Goal: Task Accomplishment & Management: Use online tool/utility

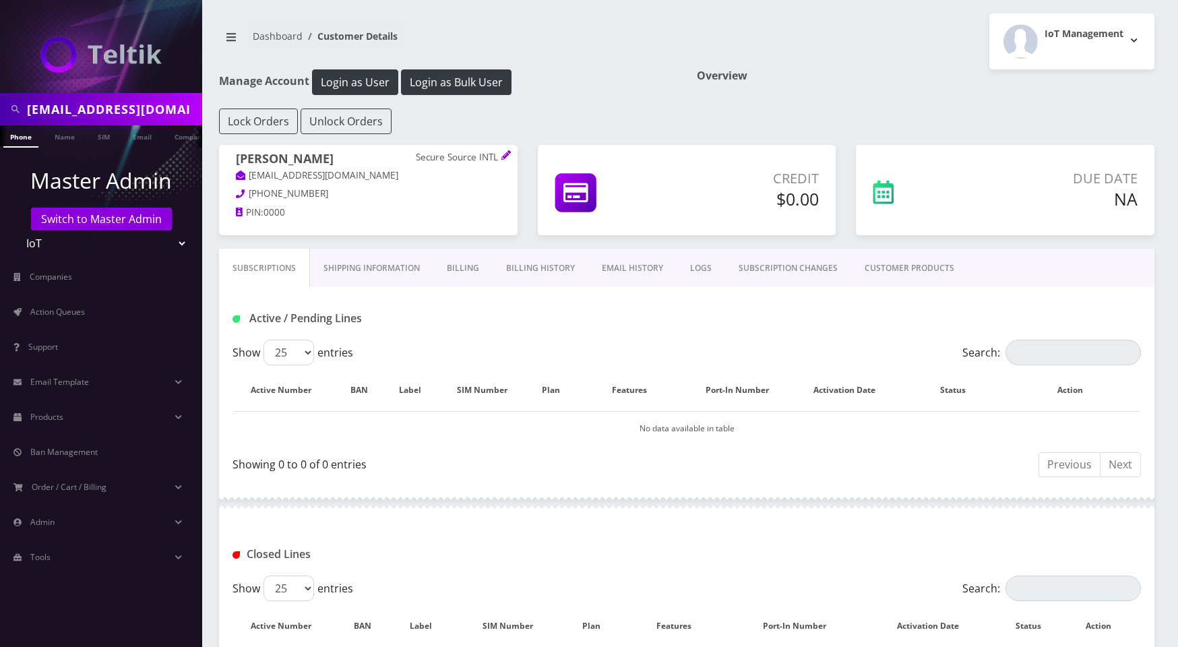
click at [78, 111] on input "acorbett@securesourceusa.com" at bounding box center [113, 109] width 172 height 26
click at [98, 111] on input "[PERSON_NAME][EMAIL_ADDRESS][DOMAIN_NAME]" at bounding box center [113, 109] width 172 height 26
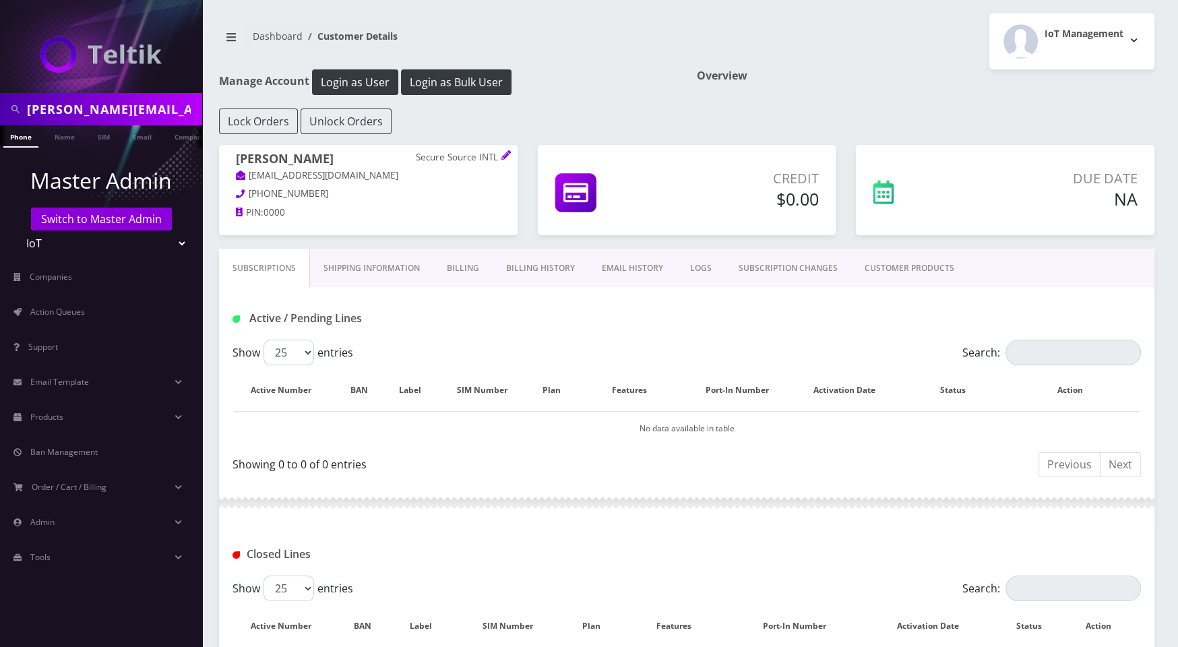
type input "\"
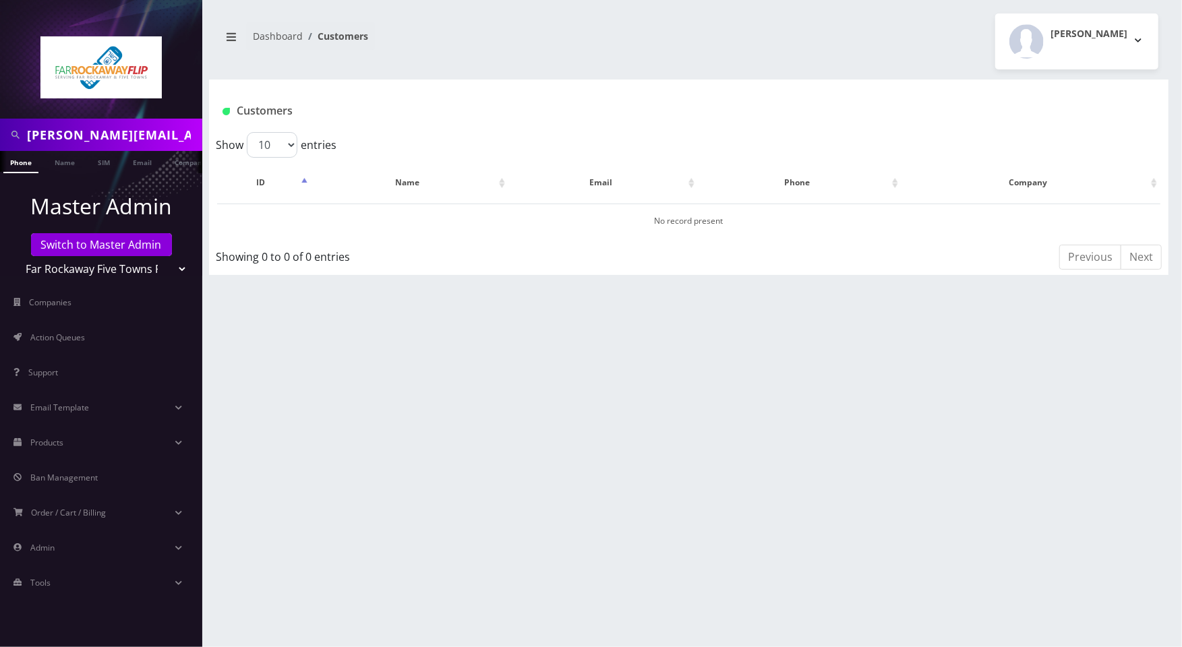
click at [127, 131] on input "[PERSON_NAME][EMAIL_ADDRESS][DOMAIN_NAME]" at bounding box center [113, 135] width 172 height 26
click at [137, 164] on link "Email" at bounding box center [142, 162] width 32 height 22
click at [130, 243] on link "Switch to Master Admin" at bounding box center [101, 244] width 141 height 23
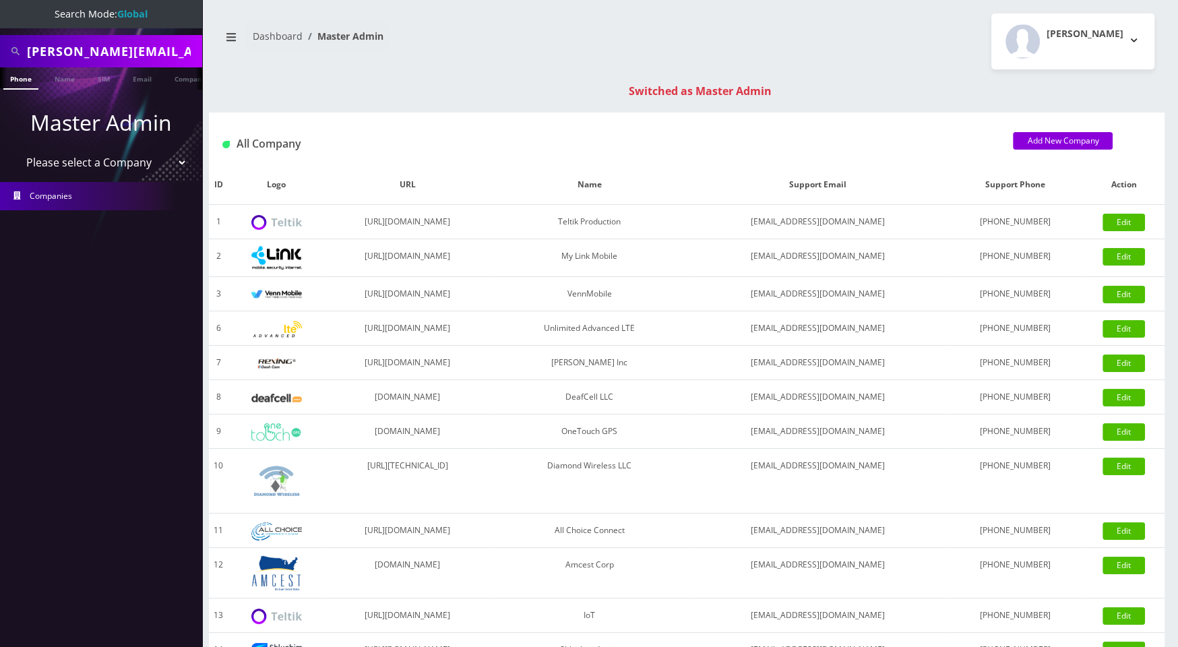
click at [102, 53] on input "[PERSON_NAME][EMAIL_ADDRESS][DOMAIN_NAME]" at bounding box center [113, 51] width 172 height 26
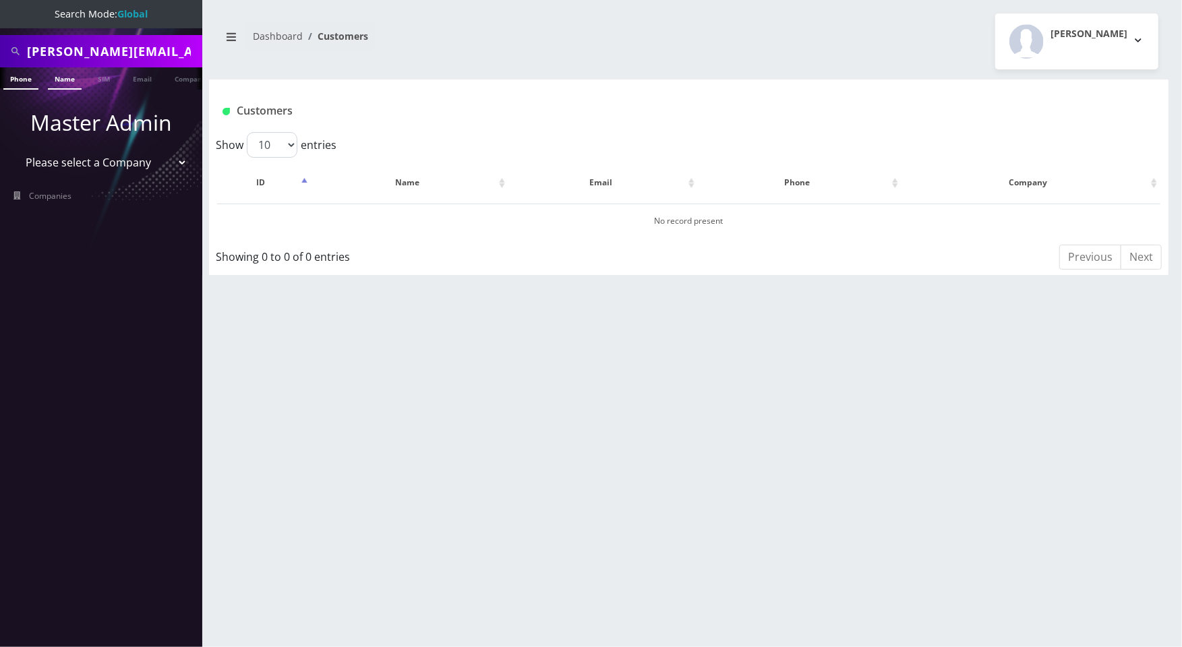
click at [63, 80] on link "Name" at bounding box center [65, 78] width 34 height 22
click at [148, 78] on link "Email" at bounding box center [142, 78] width 32 height 22
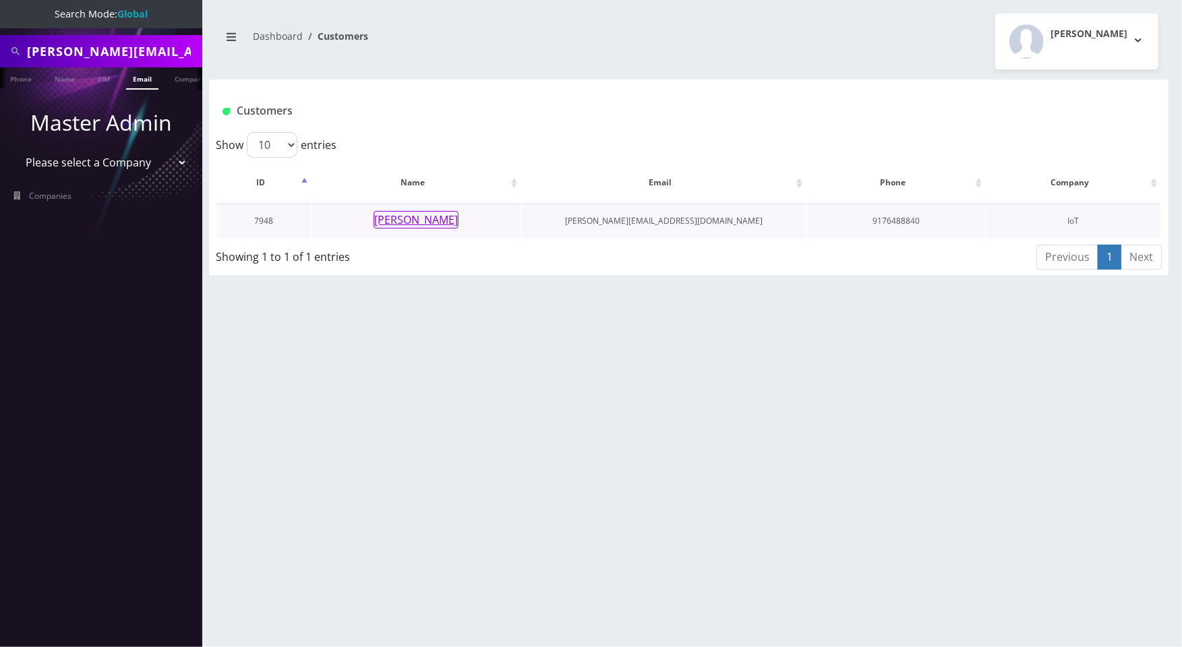
click at [418, 224] on button "Eli Deutsch" at bounding box center [415, 220] width 85 height 18
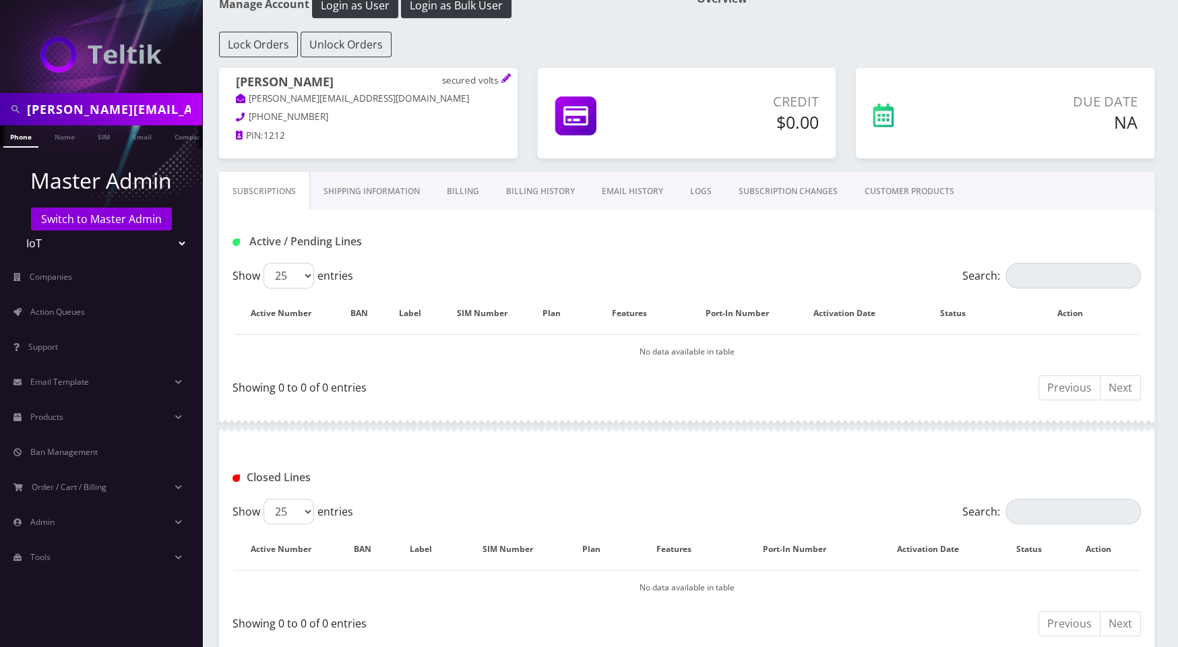
scroll to position [61, 0]
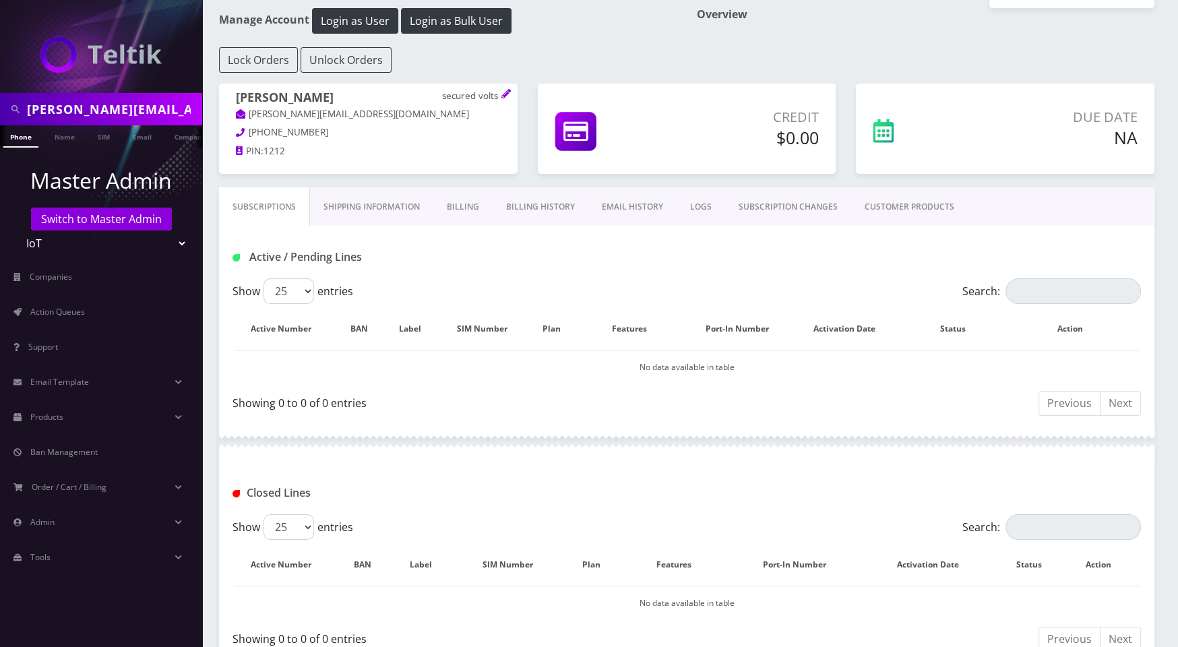
click at [909, 202] on link "CUSTOMER PRODUCTS" at bounding box center [909, 206] width 117 height 39
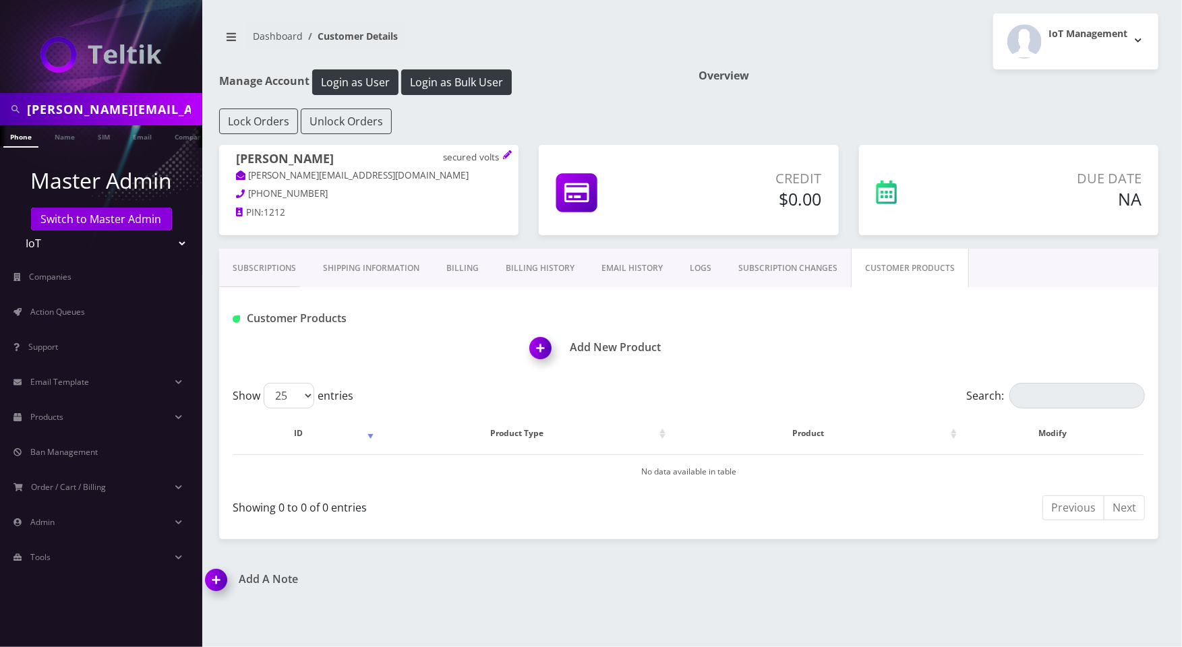
click at [537, 341] on img at bounding box center [543, 353] width 40 height 40
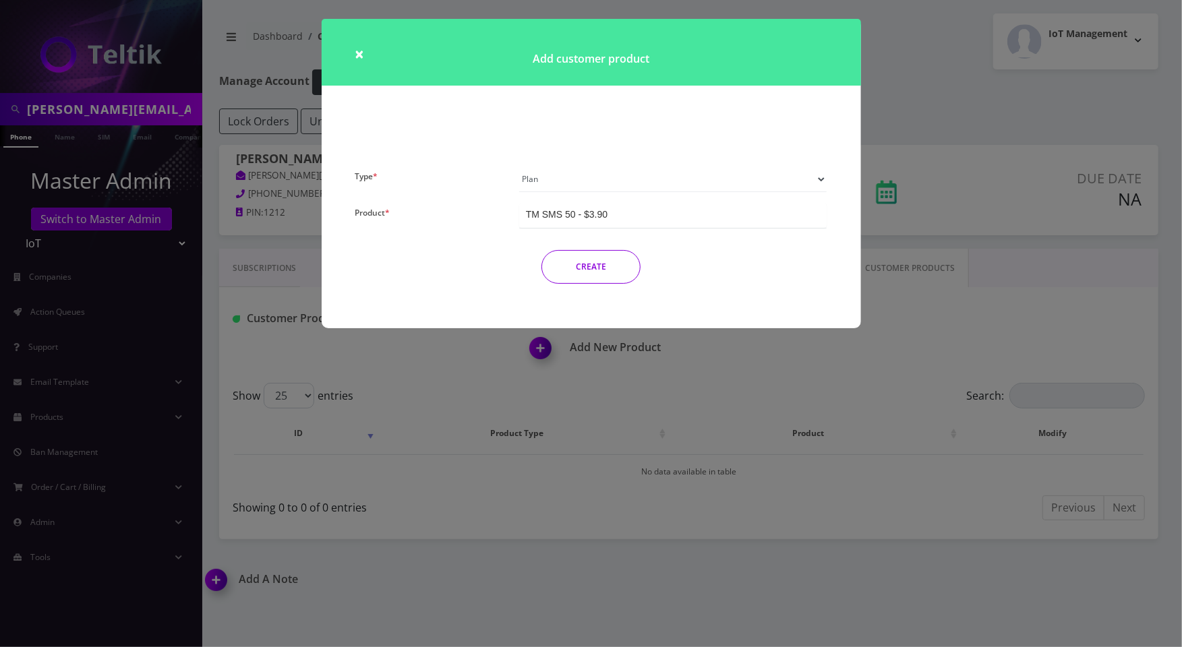
click at [621, 181] on select "Plan Device Sim Addon One-off" at bounding box center [673, 179] width 308 height 26
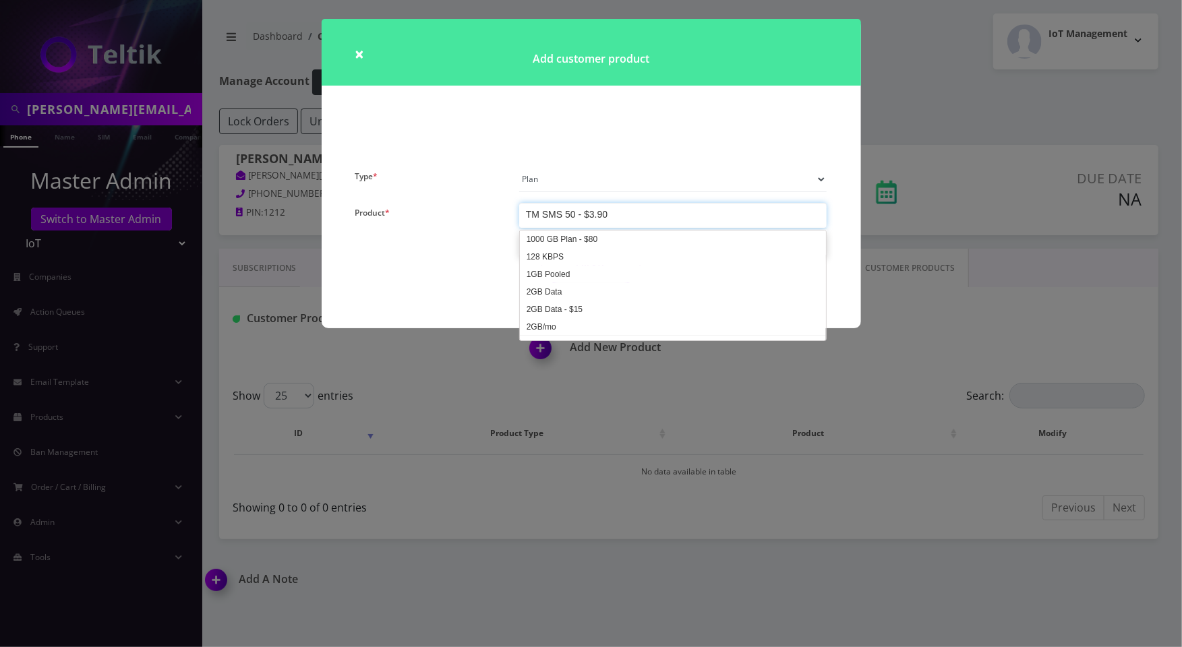
click at [681, 216] on div "TM SMS 50 - $3.90" at bounding box center [673, 215] width 308 height 25
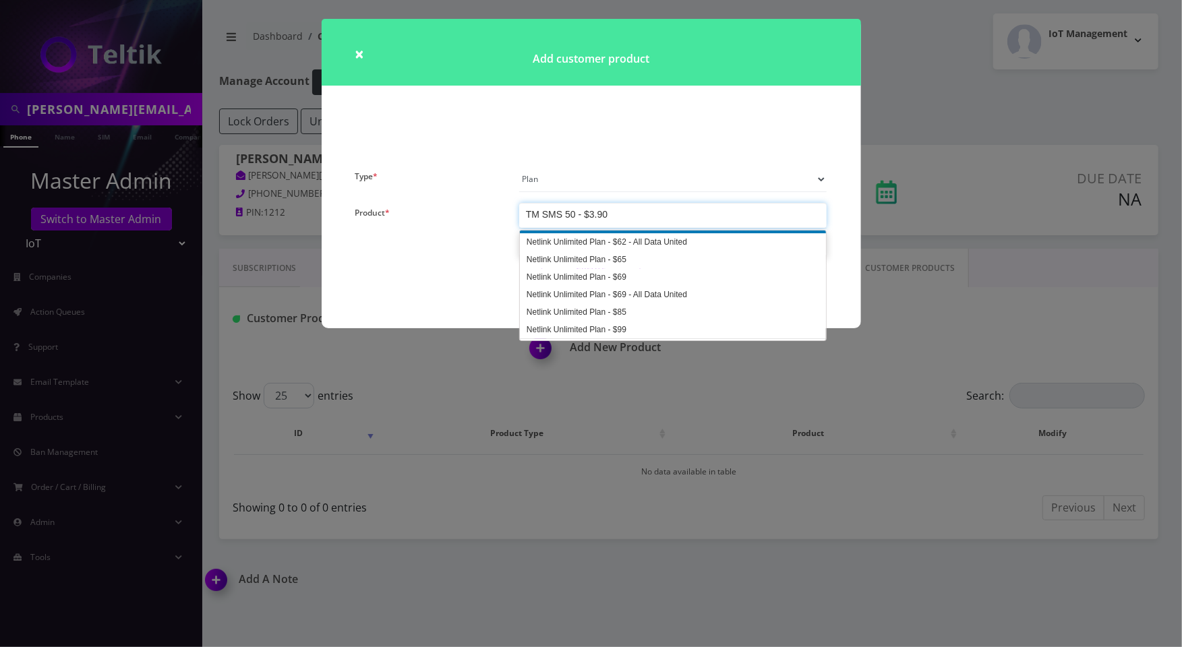
scroll to position [2336, 0]
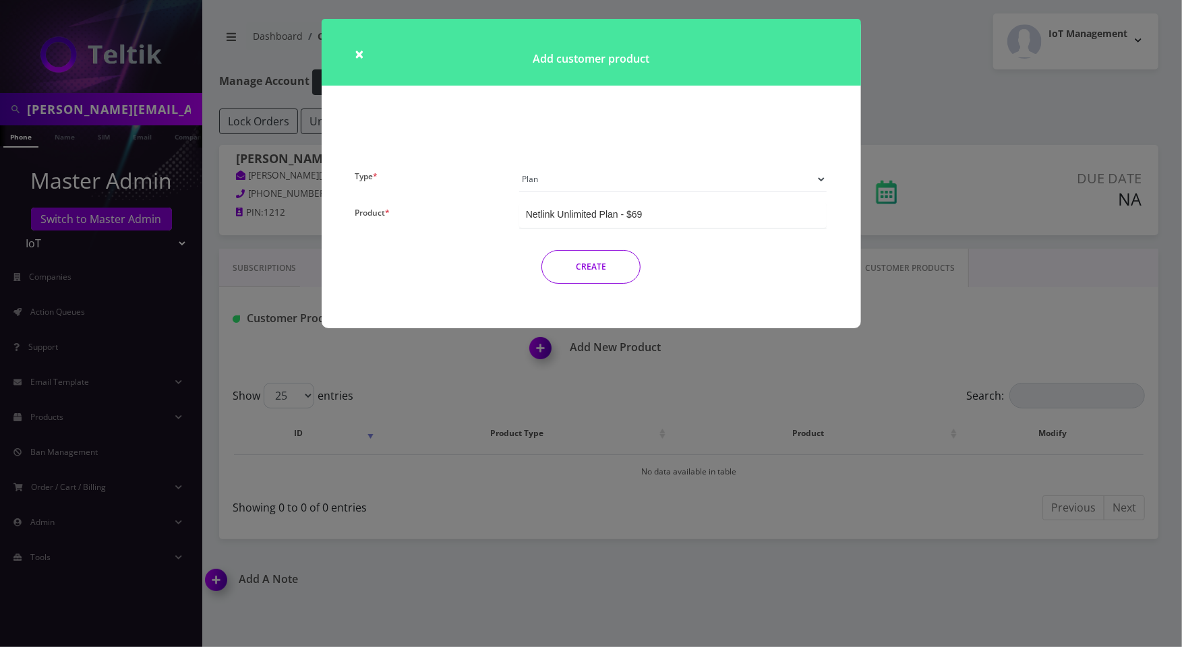
click at [586, 261] on button "CREATE" at bounding box center [590, 267] width 99 height 34
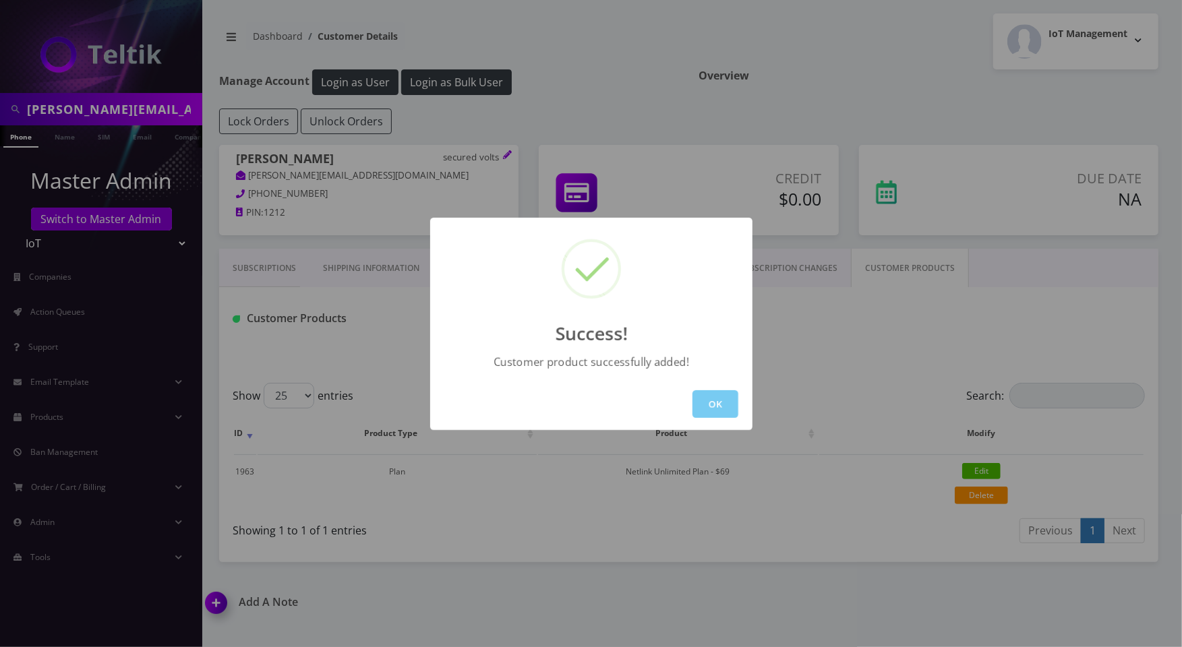
click at [707, 411] on button "OK" at bounding box center [715, 404] width 46 height 28
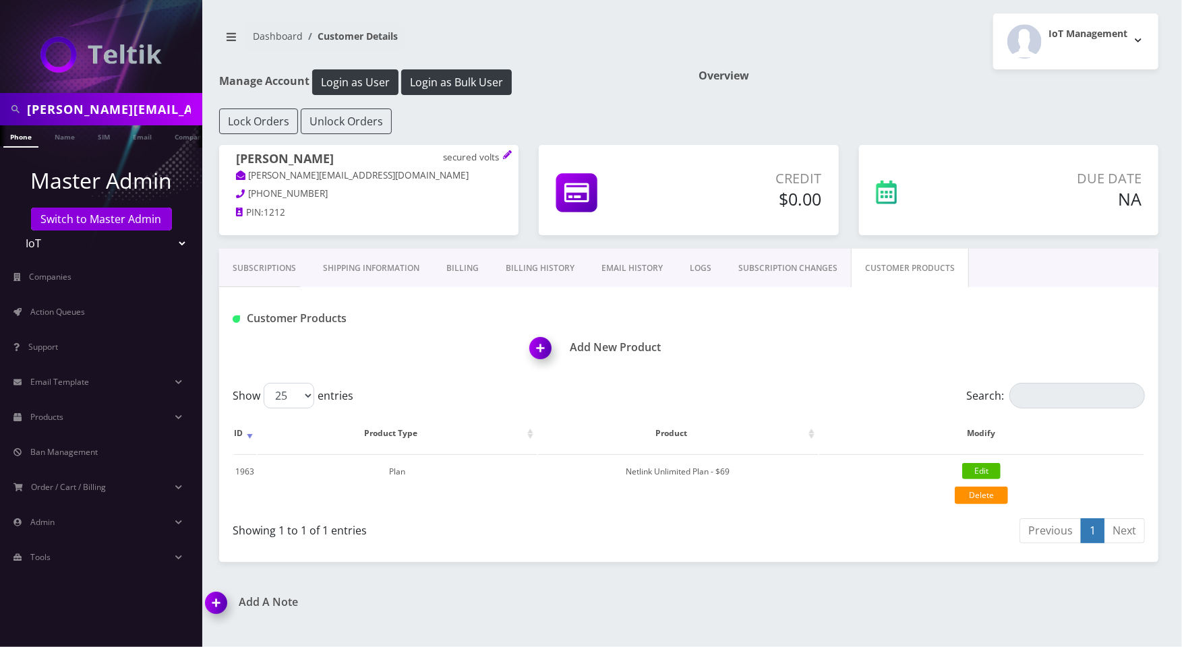
click at [543, 341] on img at bounding box center [543, 353] width 40 height 40
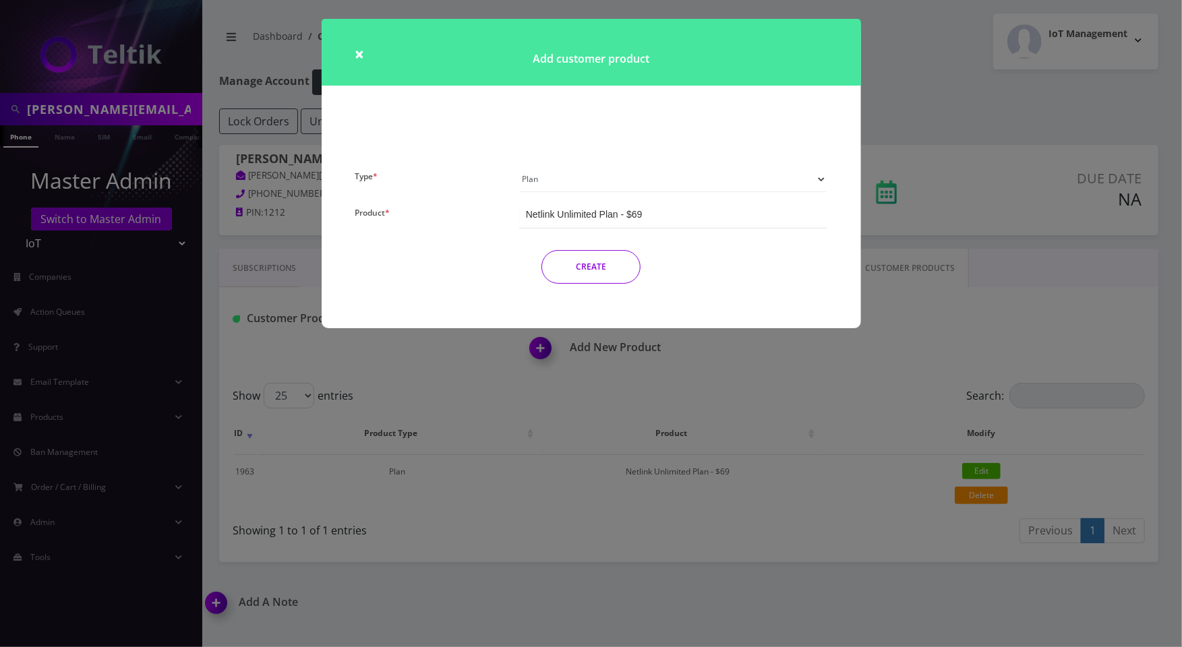
click at [634, 180] on select "Plan Device Sim Addon One-off" at bounding box center [673, 179] width 308 height 26
select select "3"
click at [519, 166] on select "Plan Device Sim Addon One-off" at bounding box center [673, 179] width 308 height 26
click at [607, 217] on div "TMO SMS SIM" at bounding box center [673, 215] width 308 height 25
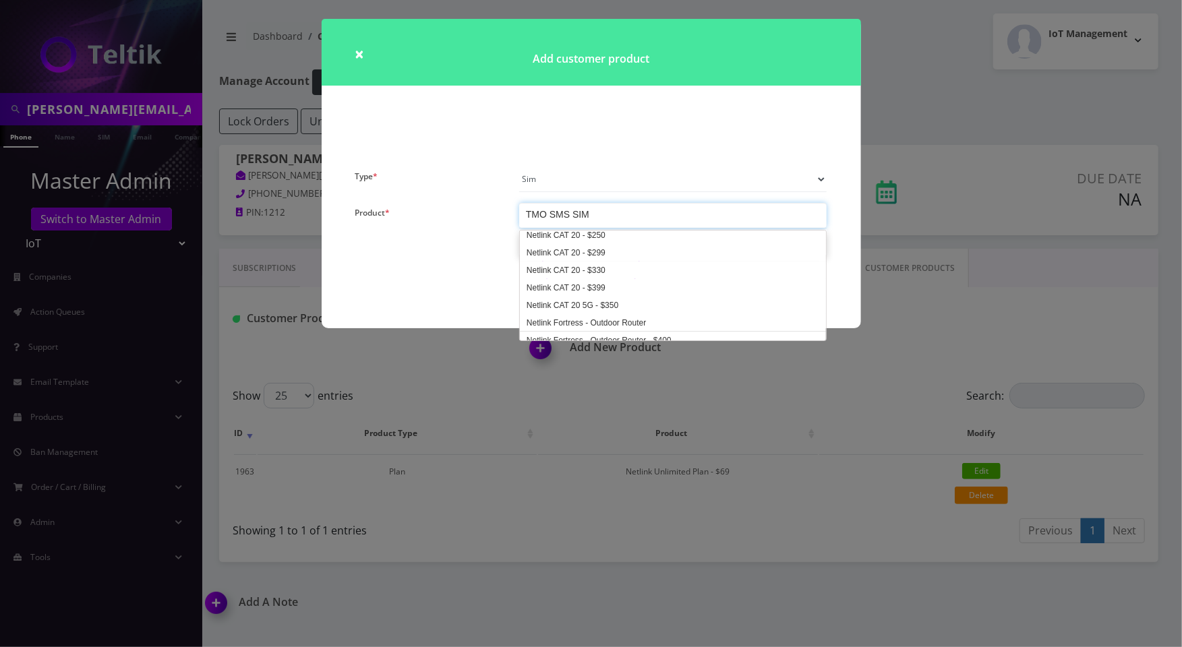
scroll to position [1172, 0]
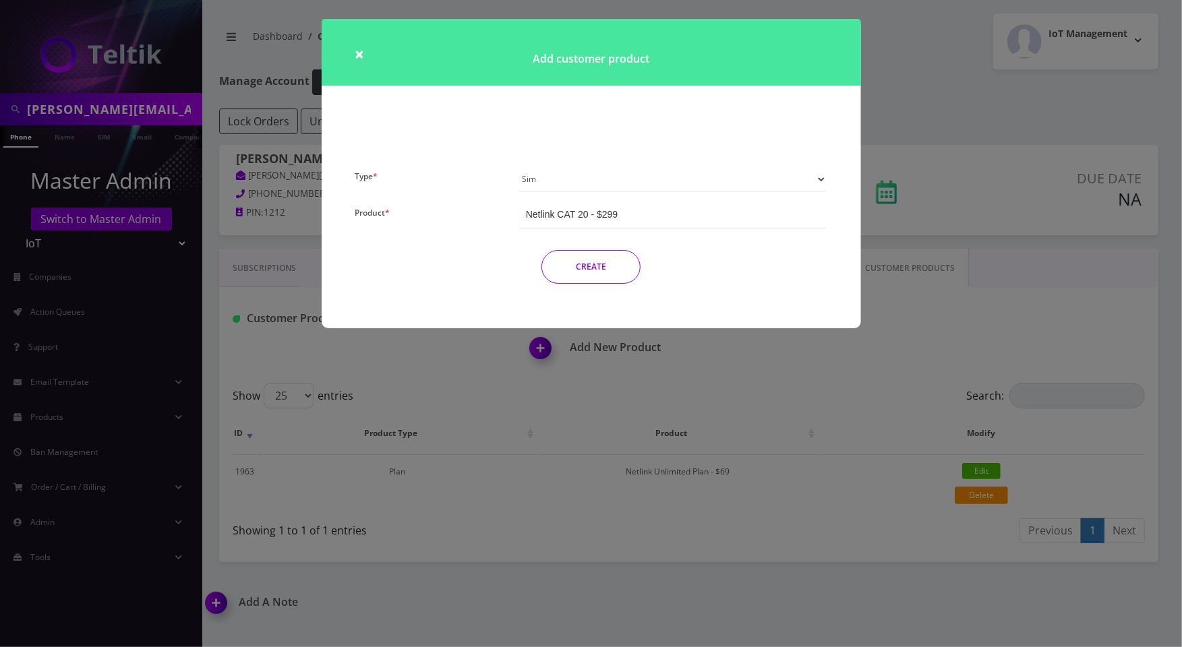
click at [600, 266] on button "CREATE" at bounding box center [590, 267] width 99 height 34
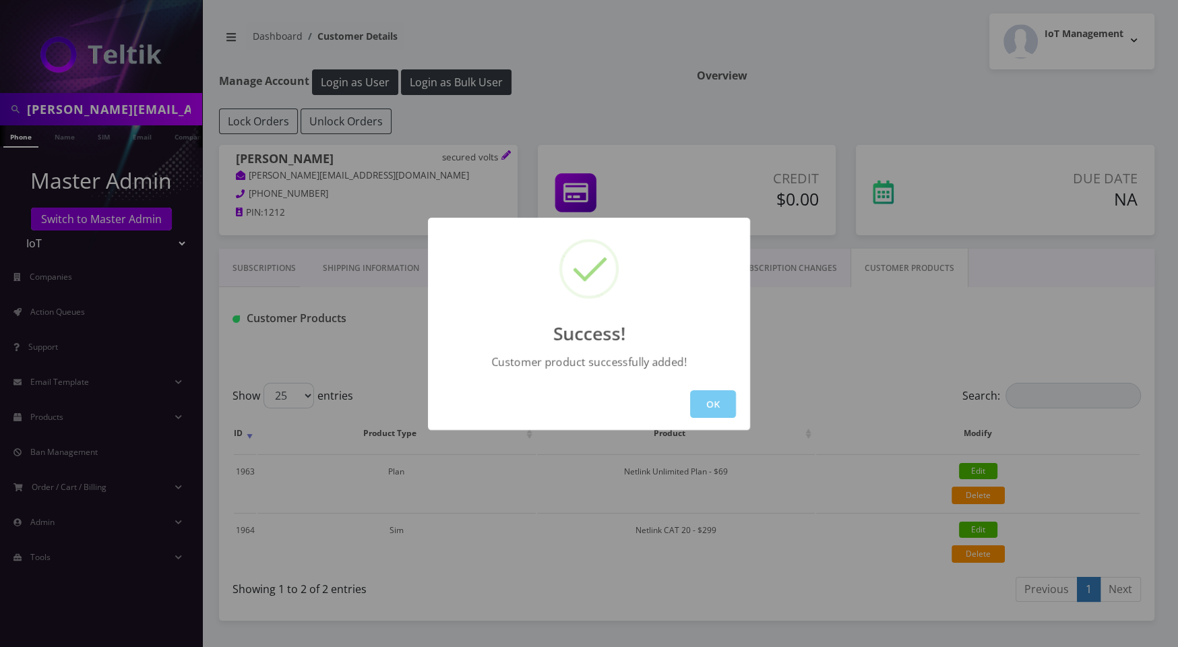
click at [725, 406] on button "OK" at bounding box center [713, 404] width 46 height 28
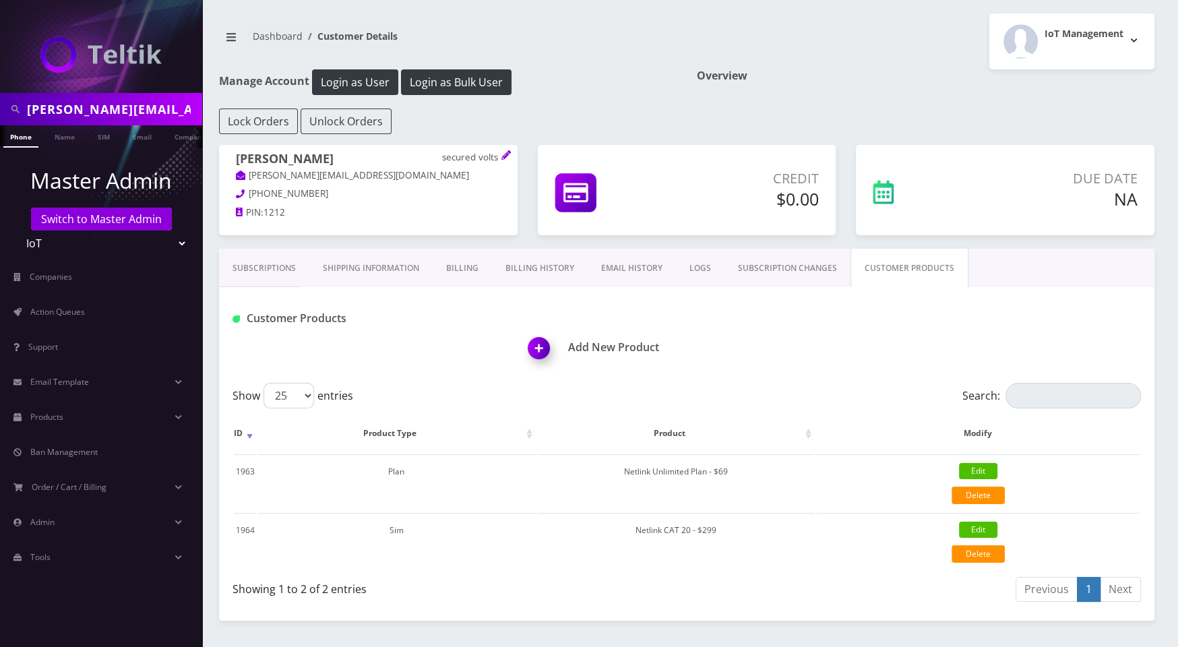
click at [542, 349] on img at bounding box center [542, 353] width 40 height 40
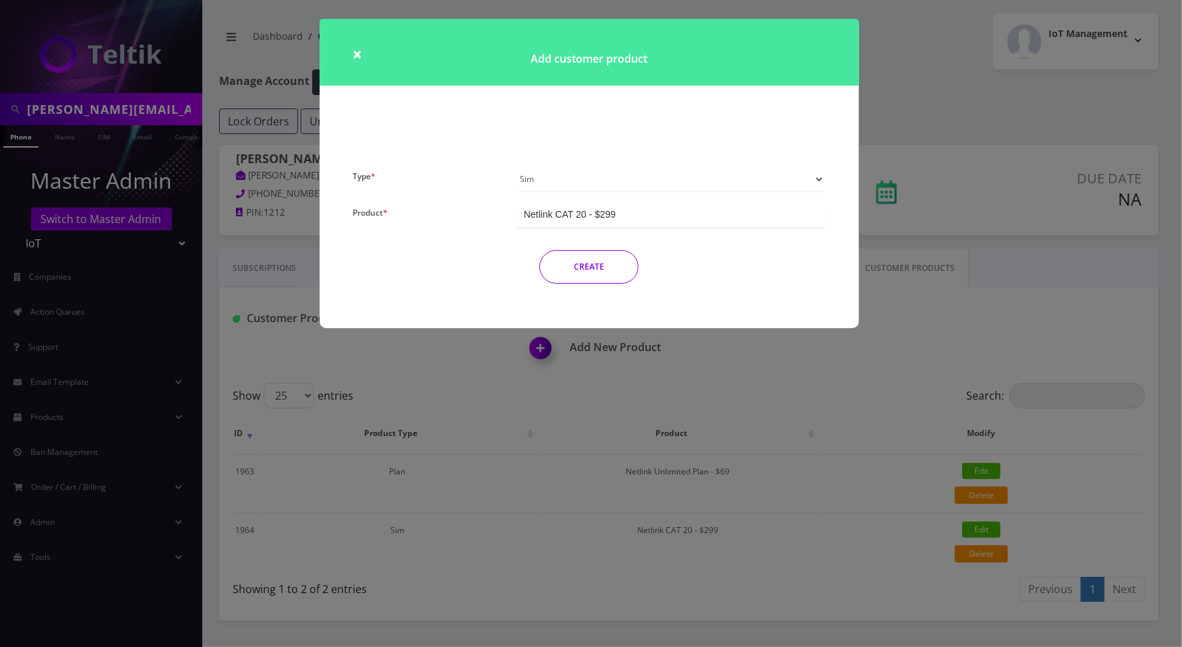
click at [640, 209] on div "Netlink CAT 20 - $299" at bounding box center [671, 215] width 308 height 25
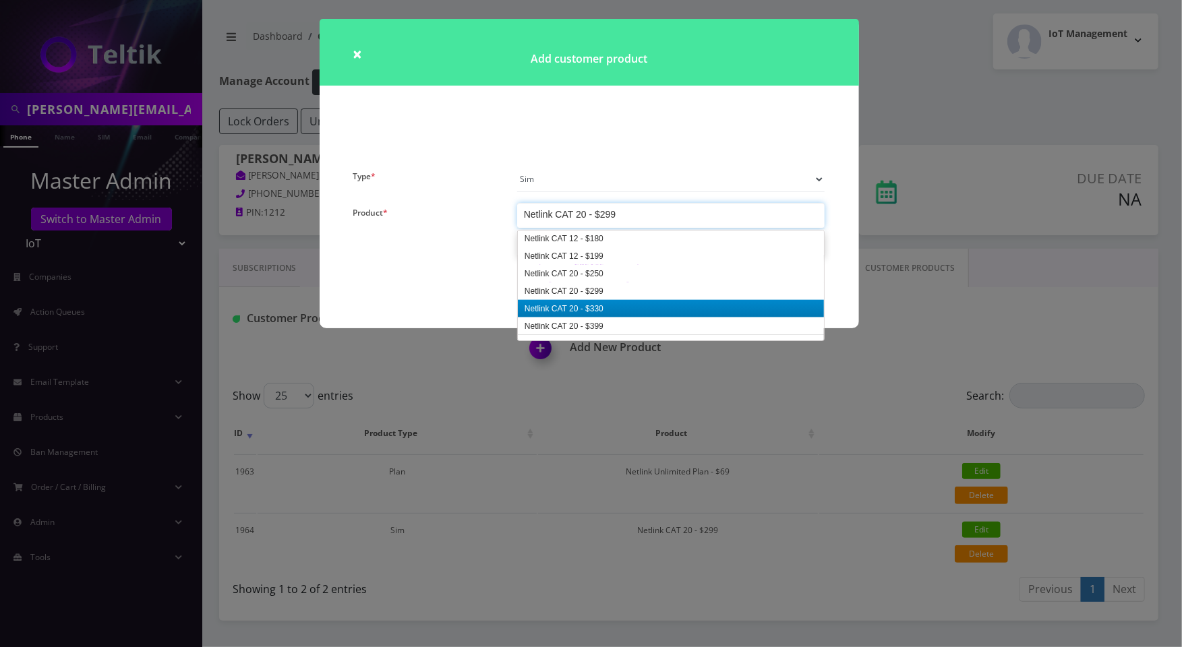
scroll to position [1127, 0]
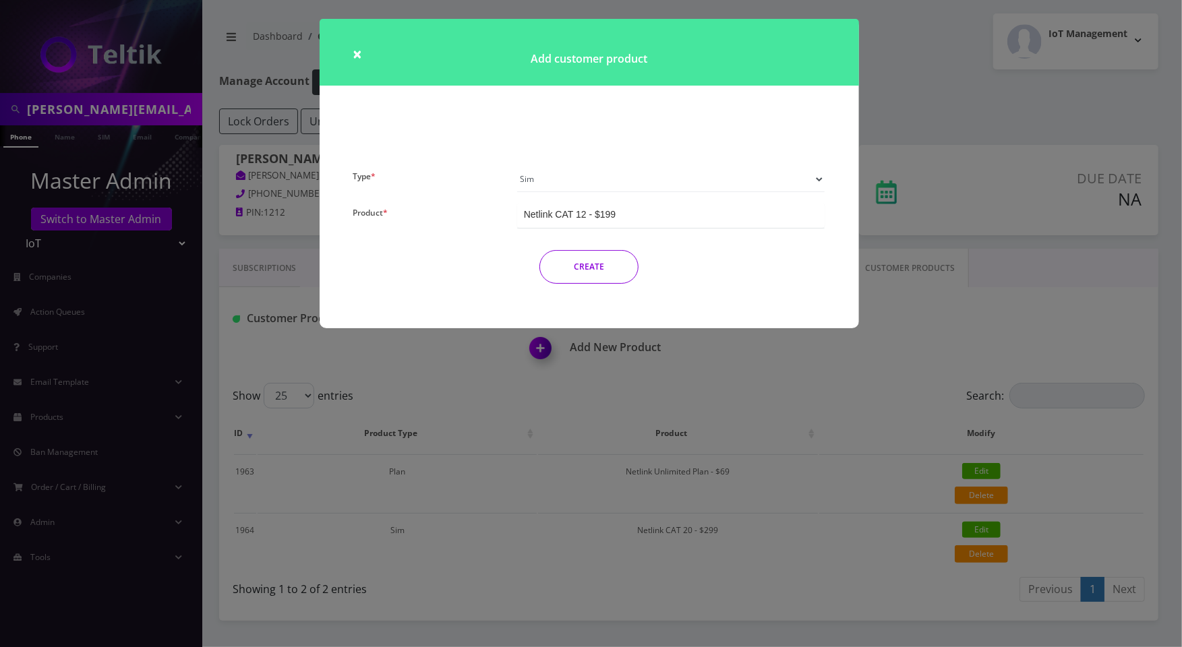
click at [607, 264] on button "CREATE" at bounding box center [588, 267] width 99 height 34
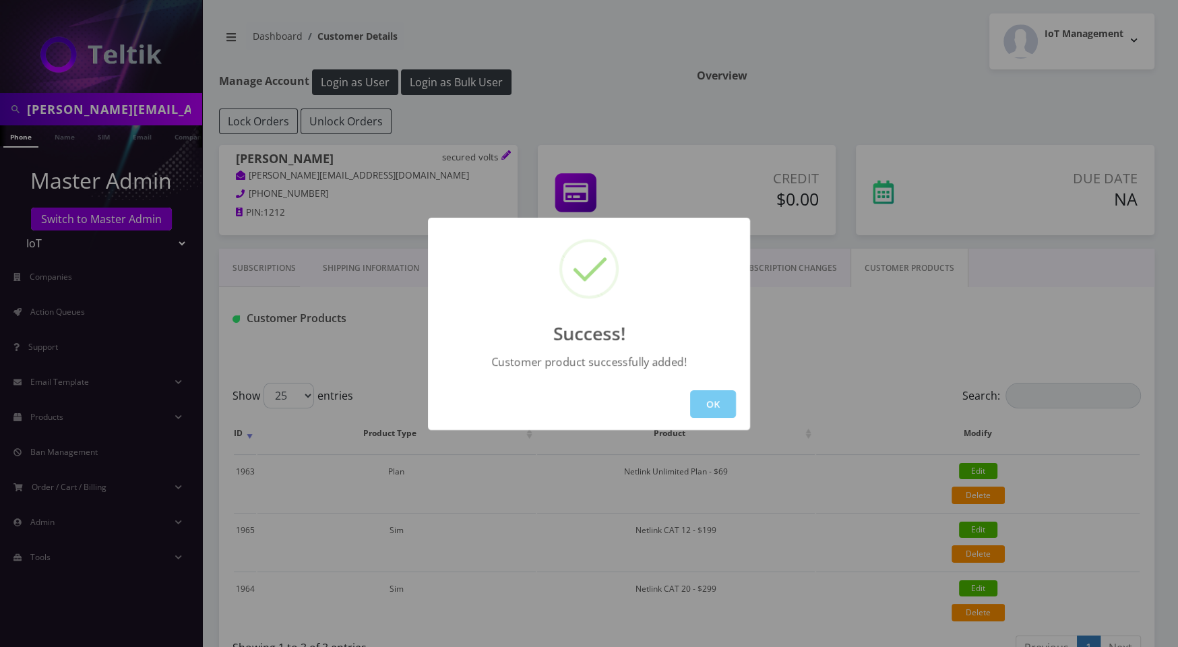
click at [717, 402] on button "OK" at bounding box center [713, 404] width 46 height 28
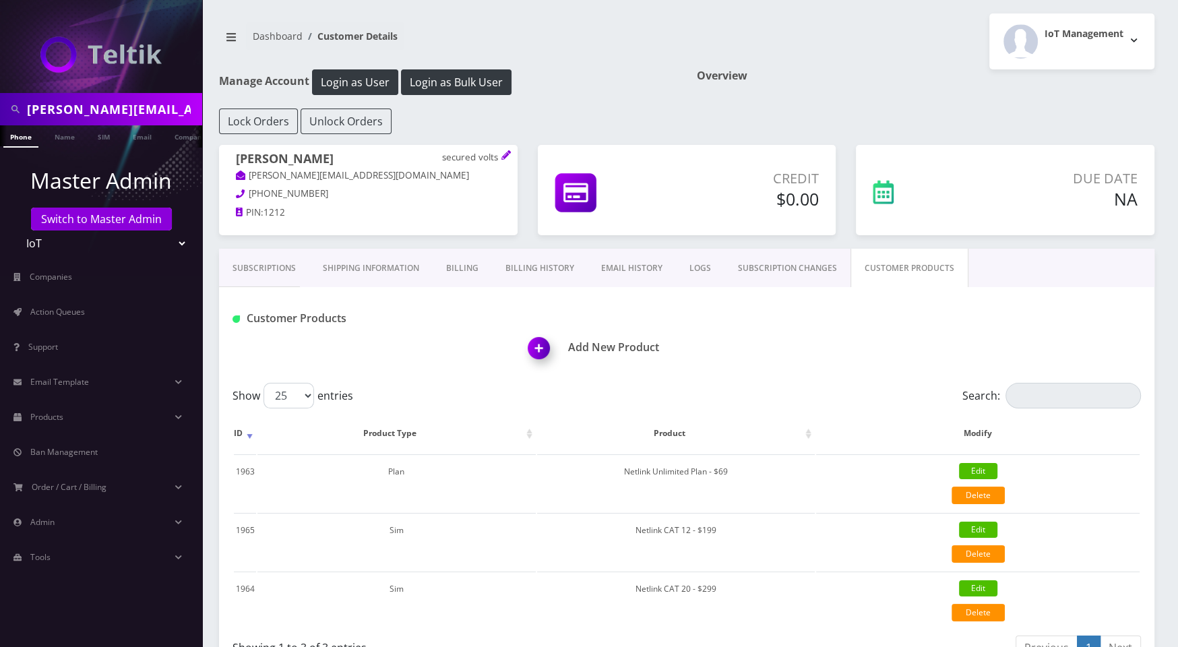
click at [528, 340] on img at bounding box center [542, 353] width 40 height 40
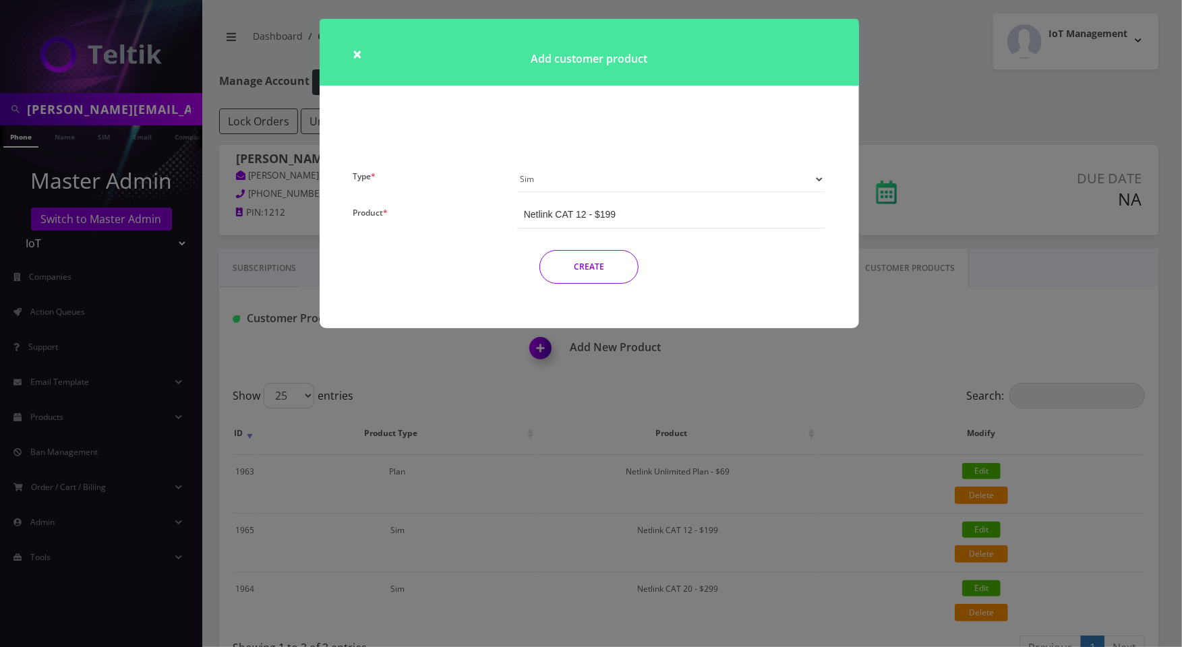
click at [643, 206] on div "Netlink CAT 12 - $199" at bounding box center [671, 215] width 308 height 25
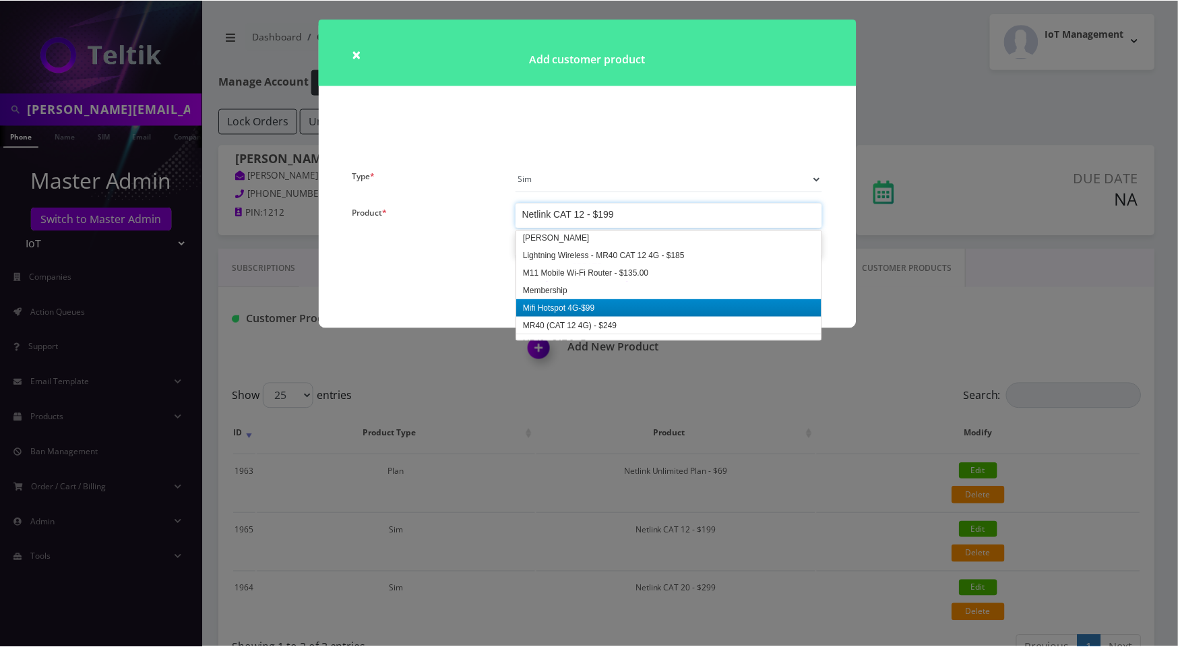
scroll to position [196, 0]
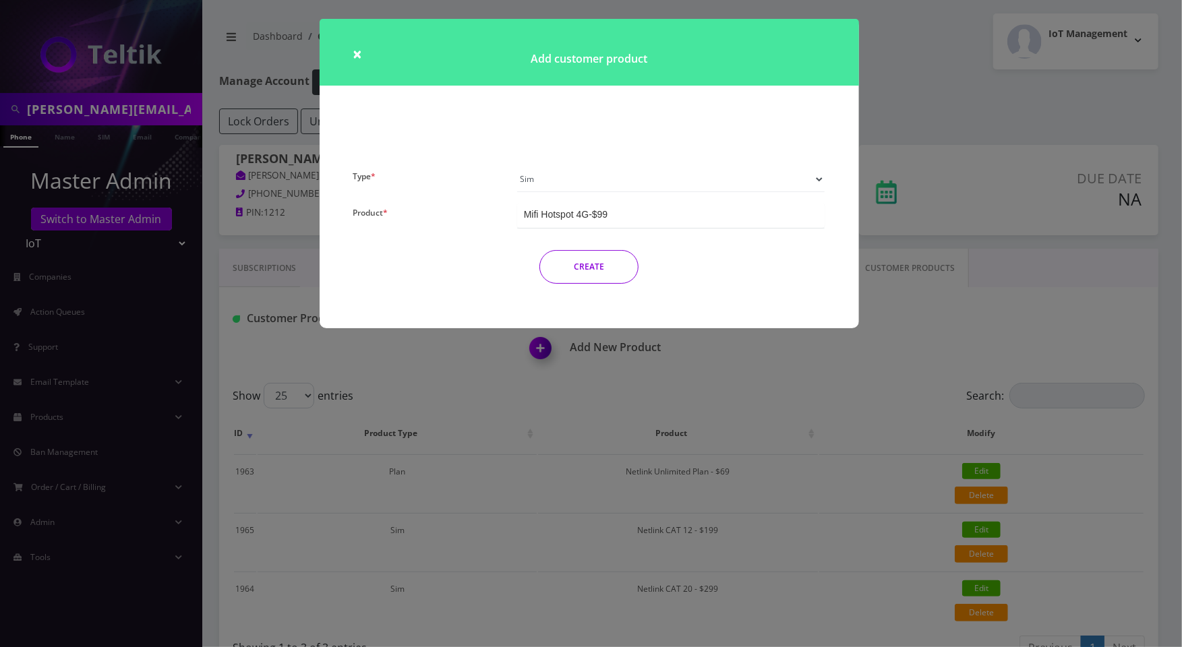
click at [608, 273] on button "CREATE" at bounding box center [588, 267] width 99 height 34
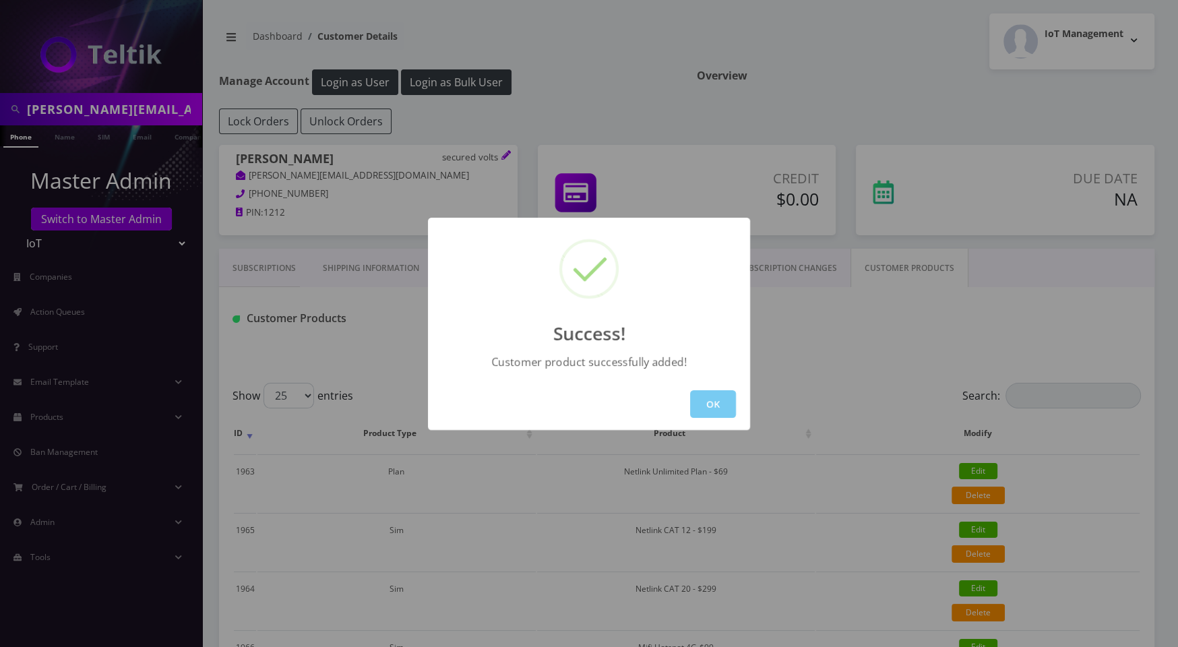
click at [712, 396] on button "OK" at bounding box center [713, 404] width 46 height 28
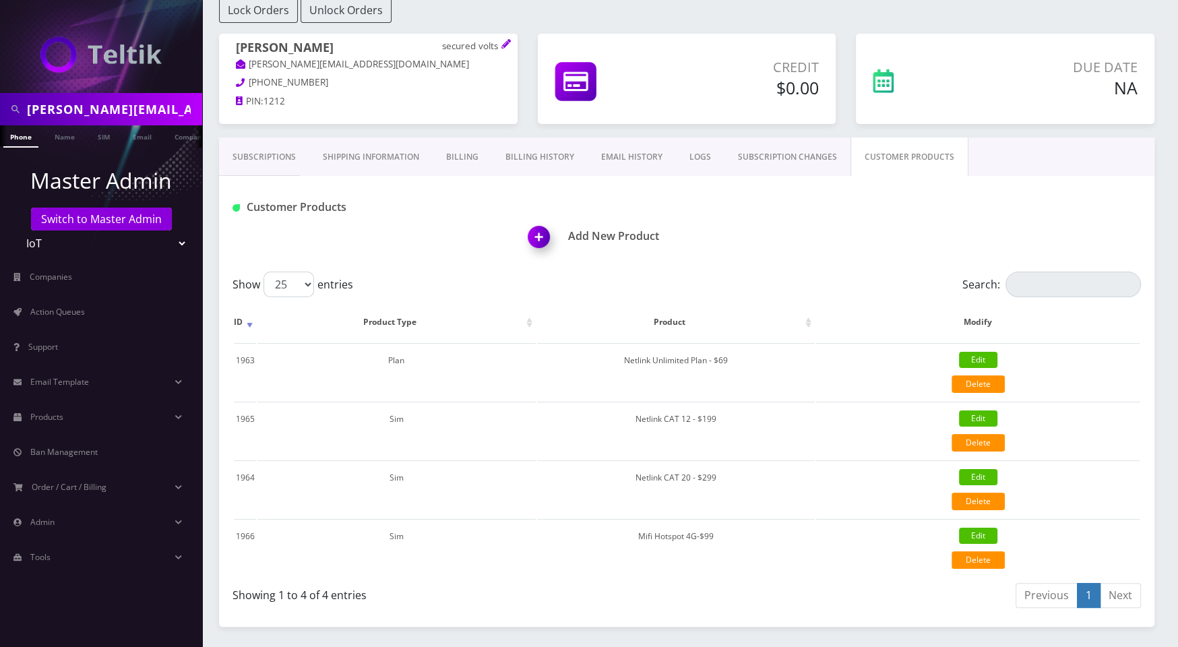
scroll to position [119, 0]
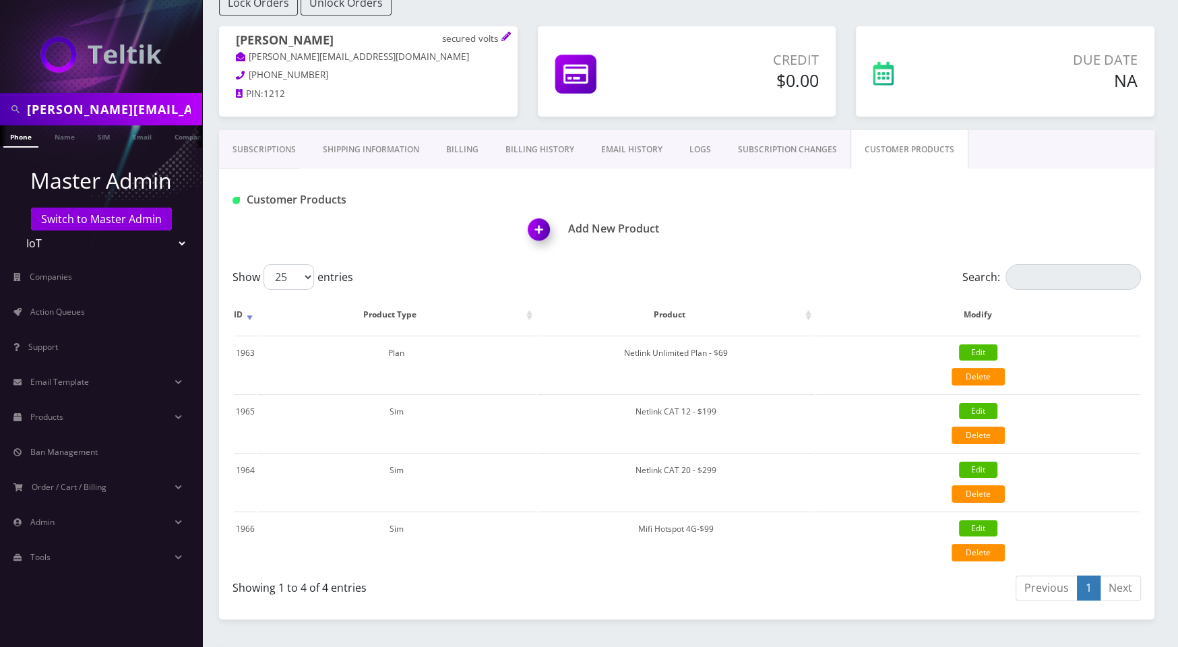
click at [96, 104] on input "[PERSON_NAME][EMAIL_ADDRESS][DOMAIN_NAME]" at bounding box center [113, 109] width 172 height 26
drag, startPoint x: 139, startPoint y: 108, endPoint x: 59, endPoint y: 109, distance: 80.2
click at [59, 109] on input "[PERSON_NAME][EMAIL_ADDRESS][DOMAIN_NAME]" at bounding box center [113, 109] width 172 height 26
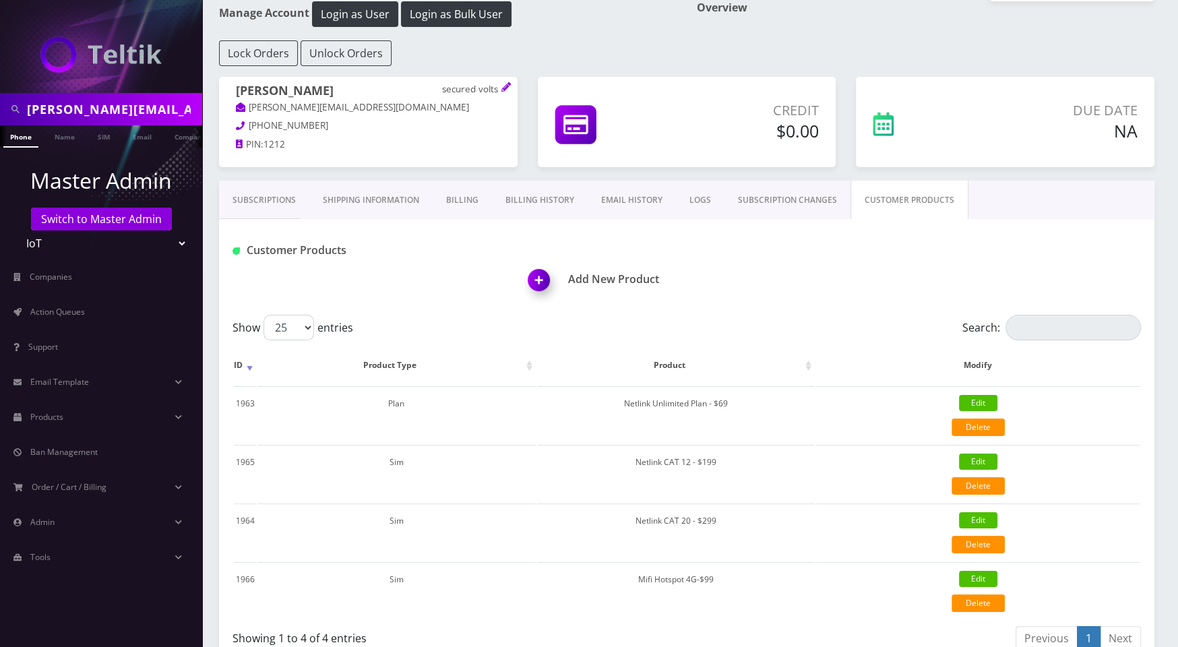
scroll to position [0, 0]
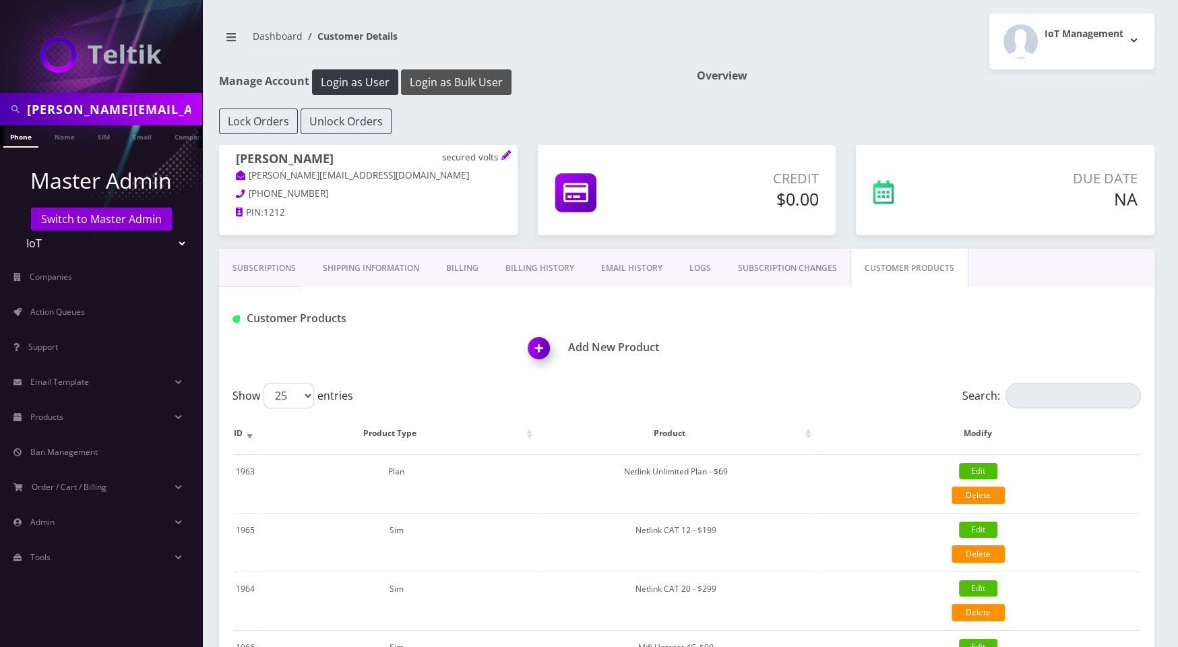
click at [442, 88] on button "Login as Bulk User" at bounding box center [456, 82] width 111 height 26
